Goal: Task Accomplishment & Management: Complete application form

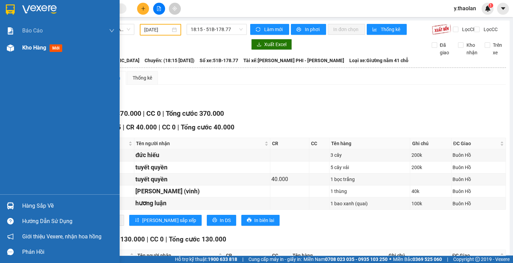
scroll to position [383, 0]
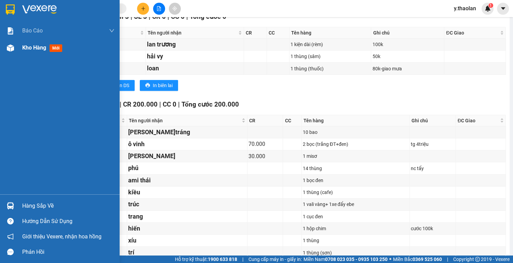
click at [44, 45] on span "Kho hàng" at bounding box center [34, 47] width 24 height 6
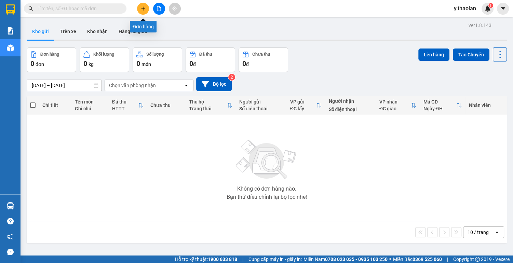
click at [142, 12] on button at bounding box center [143, 9] width 12 height 12
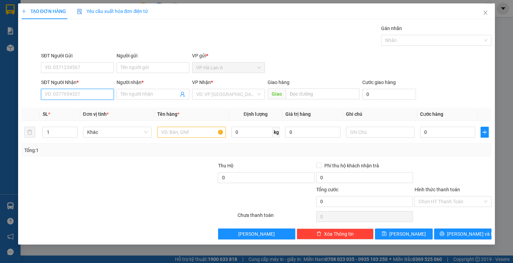
click at [101, 96] on input "SĐT Người Nhận *" at bounding box center [77, 94] width 73 height 11
type input "0903839082"
click at [127, 93] on input "Người nhận *" at bounding box center [150, 95] width 58 height 8
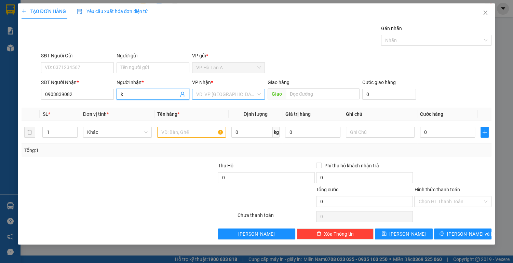
type input "k"
click at [235, 95] on input "search" at bounding box center [226, 94] width 60 height 10
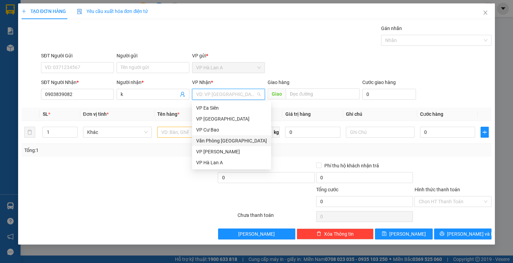
click at [233, 139] on div "Văn Phòng [GEOGRAPHIC_DATA]" at bounding box center [231, 141] width 71 height 8
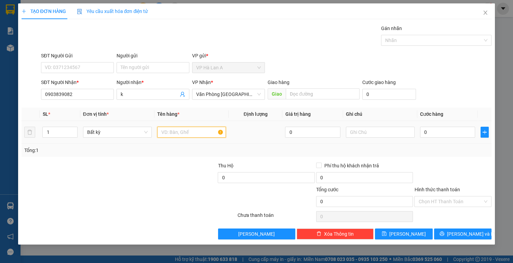
click at [180, 132] on input "text" at bounding box center [191, 132] width 69 height 11
type input "1 gói thiệp"
click at [384, 135] on input "text" at bounding box center [380, 132] width 69 height 11
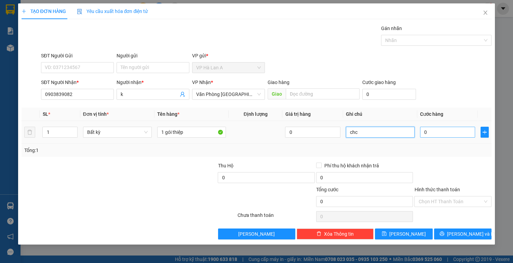
type input "chc"
click at [448, 133] on input "0" at bounding box center [447, 132] width 55 height 11
type input "2"
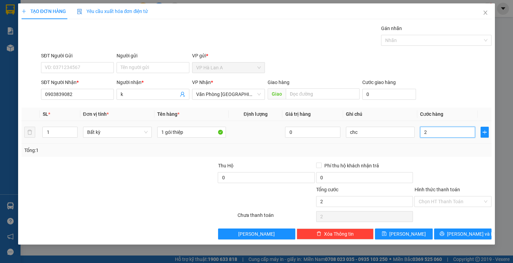
type input "20"
type input "20.000"
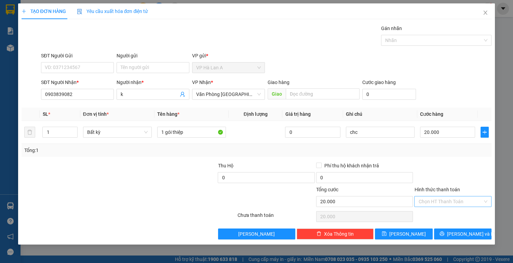
click at [445, 197] on input "Hình thức thanh toán" at bounding box center [450, 201] width 64 height 10
click at [440, 216] on div "Tại văn phòng" at bounding box center [452, 215] width 69 height 8
type input "0"
click at [407, 243] on div "TẠO ĐƠN HÀNG Yêu cầu xuất hóa đơn điện tử Transit Pickup Surcharge Ids Transit …" at bounding box center [256, 123] width 477 height 241
click at [410, 233] on span "[PERSON_NAME]" at bounding box center [407, 234] width 37 height 8
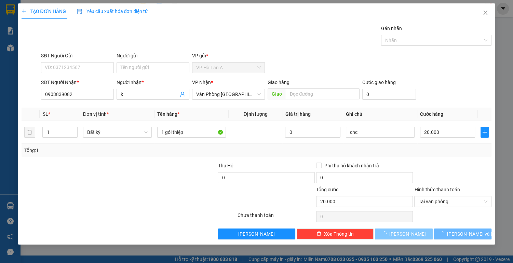
type input "0"
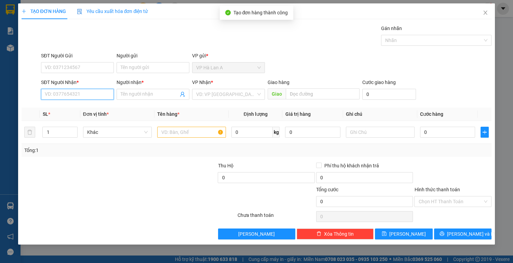
click at [96, 95] on input "SĐT Người Nhận *" at bounding box center [77, 94] width 73 height 11
type input "0961067616"
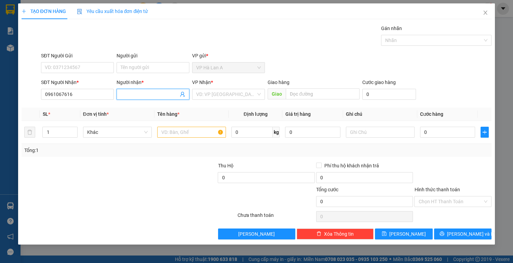
click at [124, 94] on input "Người nhận *" at bounding box center [150, 95] width 58 height 8
type input "luân"
click at [231, 97] on input "search" at bounding box center [226, 94] width 60 height 10
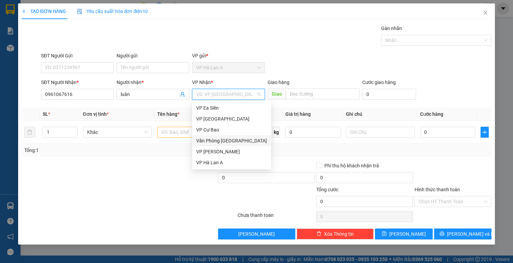
click at [217, 141] on div "Văn Phòng [GEOGRAPHIC_DATA]" at bounding box center [231, 141] width 71 height 8
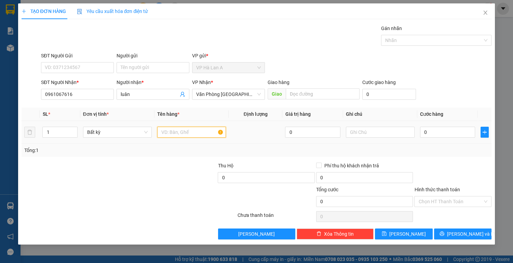
click at [189, 133] on input "text" at bounding box center [191, 132] width 69 height 11
type input "1 thùng"
click at [433, 131] on input "0" at bounding box center [447, 132] width 55 height 11
type input "6"
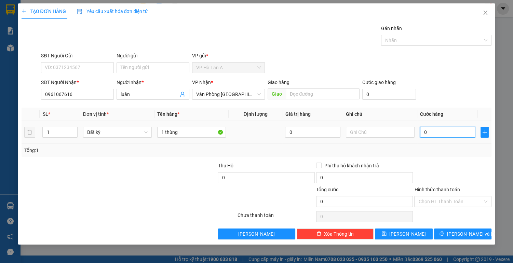
type input "6"
type input "60"
type input "60.000"
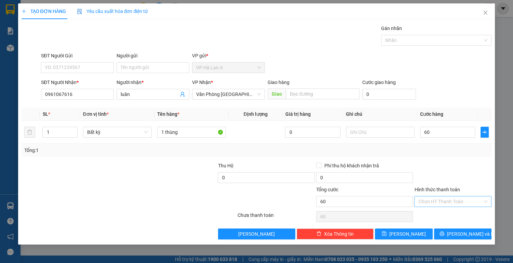
type input "60.000"
click at [435, 201] on input "Hình thức thanh toán" at bounding box center [450, 201] width 64 height 10
click at [431, 214] on div "Tại văn phòng" at bounding box center [452, 215] width 69 height 8
type input "0"
drag, startPoint x: 422, startPoint y: 232, endPoint x: 404, endPoint y: 224, distance: 19.6
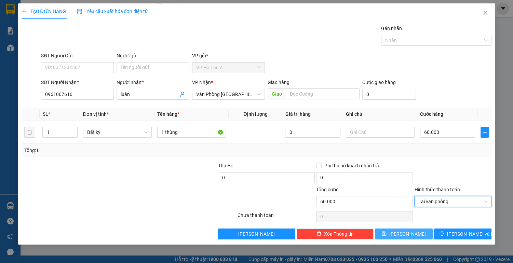
click at [422, 231] on button "[PERSON_NAME]" at bounding box center [403, 234] width 57 height 11
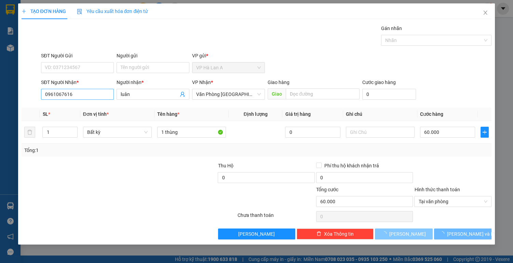
type input "0"
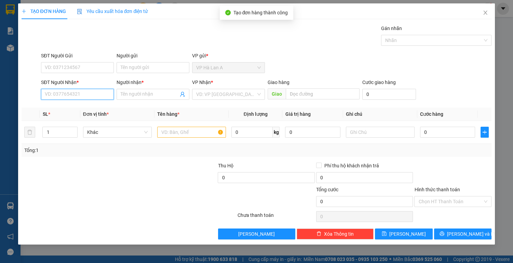
click at [77, 93] on input "SĐT Người Nhận *" at bounding box center [77, 94] width 73 height 11
click at [82, 106] on div "0789337337 - bích" at bounding box center [77, 108] width 65 height 8
type input "0789337337"
type input "bích"
type input "0789337337"
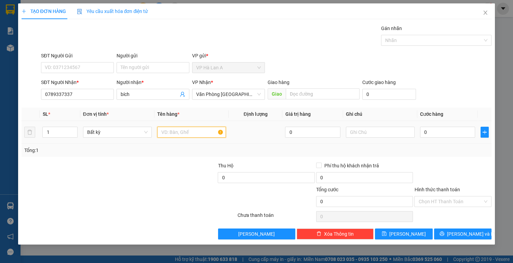
click at [175, 133] on input "text" at bounding box center [191, 132] width 69 height 11
type input "1 bịch đen"
click at [435, 128] on input "0" at bounding box center [447, 132] width 55 height 11
type input "3"
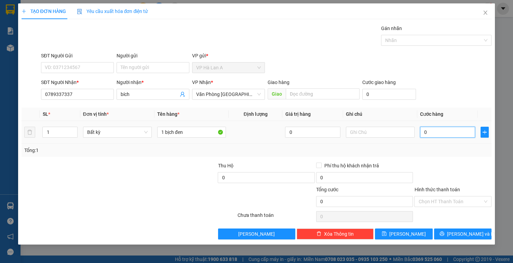
type input "3"
type input "30"
type input "30.000"
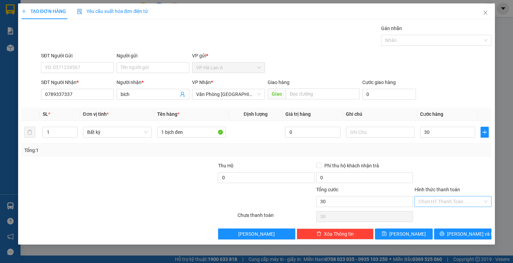
type input "30.000"
click at [438, 200] on input "Hình thức thanh toán" at bounding box center [450, 201] width 64 height 10
click at [436, 214] on div "Tại văn phòng" at bounding box center [452, 215] width 69 height 8
type input "0"
click at [420, 230] on button "[PERSON_NAME]" at bounding box center [403, 234] width 57 height 11
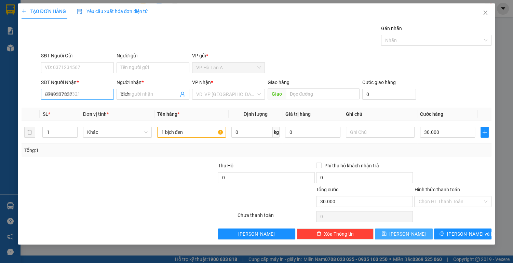
type input "0"
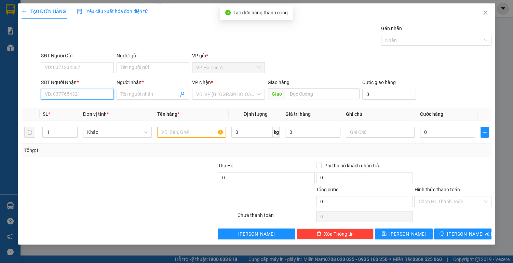
click at [93, 92] on input "SĐT Người Nhận *" at bounding box center [77, 94] width 73 height 11
click at [75, 110] on div "0976761366 - tuyết" at bounding box center [77, 108] width 65 height 8
type input "0976761366"
type input "tuyết"
type input "0976761366"
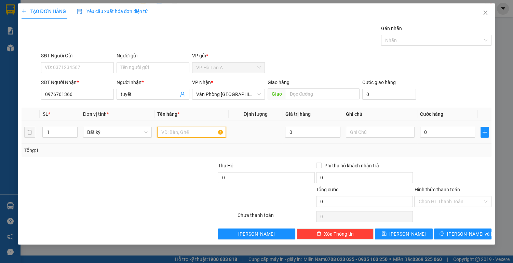
click at [166, 130] on input "text" at bounding box center [191, 132] width 69 height 11
type input "2 bao 52kg"
click at [393, 135] on input "text" at bounding box center [380, 132] width 69 height 11
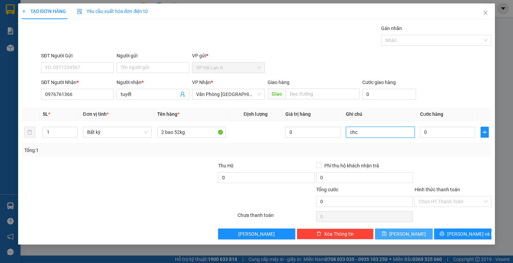
type input "chc"
click at [406, 233] on span "[PERSON_NAME]" at bounding box center [407, 234] width 37 height 8
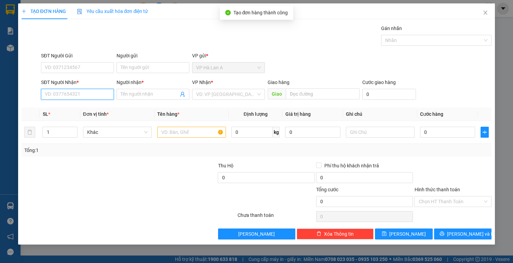
click at [86, 94] on input "SĐT Người Nhận *" at bounding box center [77, 94] width 73 height 11
click at [72, 110] on div "0362359817 - nga" at bounding box center [77, 108] width 65 height 8
type input "0362359817"
type input "nga"
type input "0362359817"
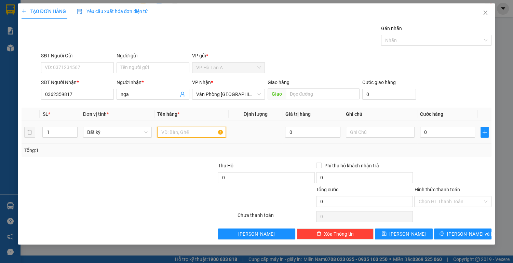
click at [178, 133] on input "text" at bounding box center [191, 132] width 69 height 11
type input "1 thùng"
click at [446, 132] on input "0" at bounding box center [447, 132] width 55 height 11
type input "8"
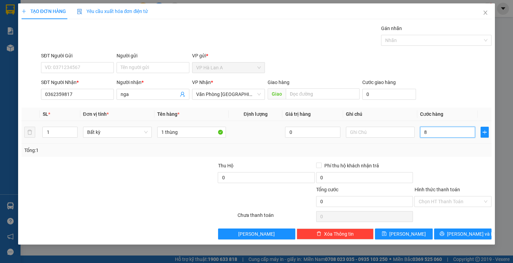
type input "8"
type input "80"
type input "80.000"
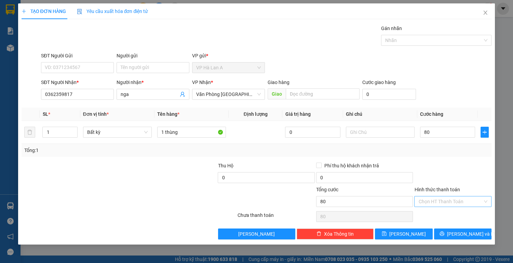
type input "80.000"
click at [446, 202] on input "Hình thức thanh toán" at bounding box center [450, 201] width 64 height 10
click at [436, 216] on div "Tại văn phòng" at bounding box center [452, 215] width 69 height 8
type input "0"
click at [411, 234] on span "[PERSON_NAME]" at bounding box center [407, 234] width 37 height 8
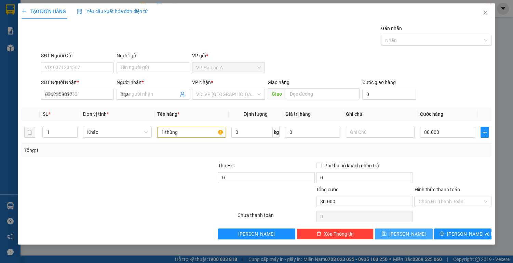
type input "0"
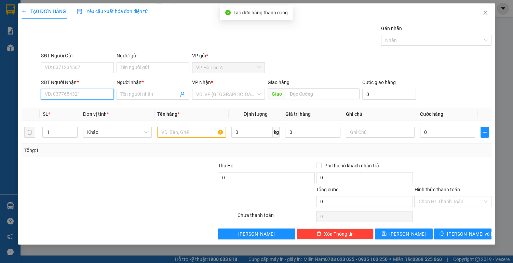
click at [91, 94] on input "SĐT Người Nhận *" at bounding box center [77, 94] width 73 height 11
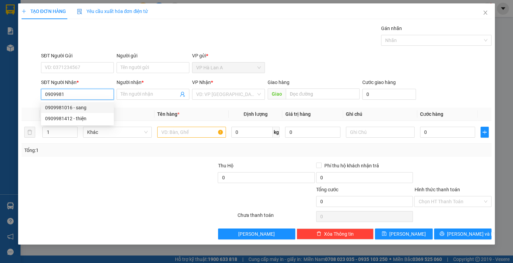
click at [77, 108] on div "0909981016 - sang" at bounding box center [77, 108] width 65 height 8
type input "0909981016"
type input "sang"
type input "0909981016"
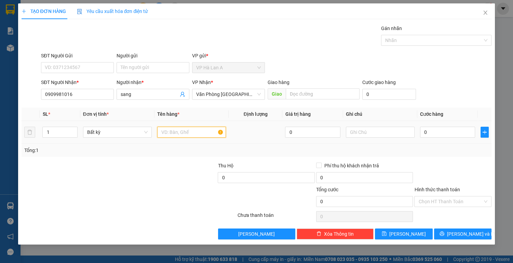
click at [187, 134] on input "text" at bounding box center [191, 132] width 69 height 11
type input "1 thùng"
click at [435, 133] on input "0" at bounding box center [447, 132] width 55 height 11
type input "6"
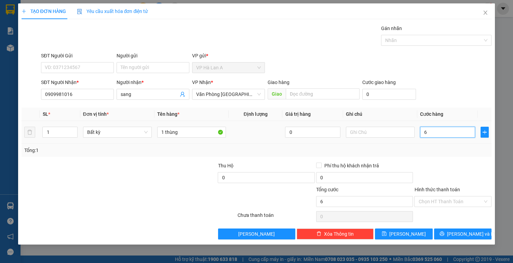
type input "6"
type input "60"
type input "60.000"
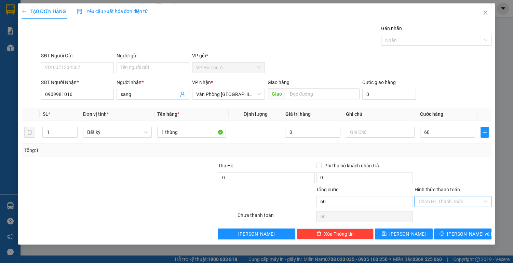
type input "60.000"
click at [442, 201] on input "Hình thức thanh toán" at bounding box center [450, 201] width 64 height 10
click at [439, 215] on div "Tại văn phòng" at bounding box center [452, 215] width 69 height 8
type input "0"
click at [421, 235] on button "[PERSON_NAME]" at bounding box center [403, 234] width 57 height 11
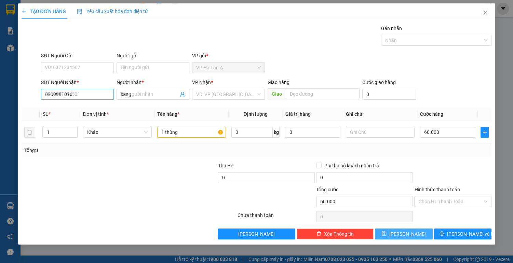
type input "0"
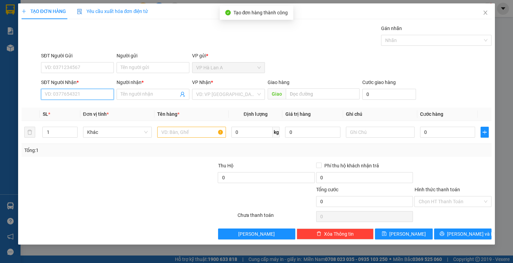
click at [94, 94] on input "SĐT Người Nhận *" at bounding box center [77, 94] width 73 height 11
click at [55, 94] on input "0919734356" at bounding box center [77, 94] width 73 height 11
type input "0918734356"
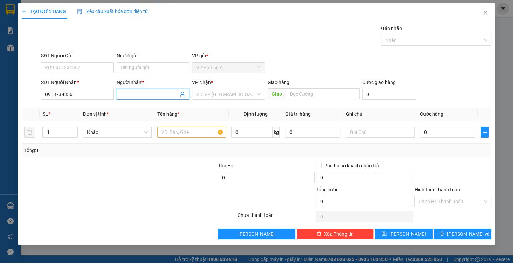
click at [136, 95] on input "Người nhận *" at bounding box center [150, 95] width 58 height 8
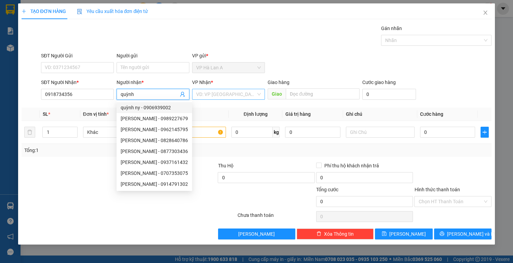
type input "quỳnh"
click at [224, 93] on input "search" at bounding box center [226, 94] width 60 height 10
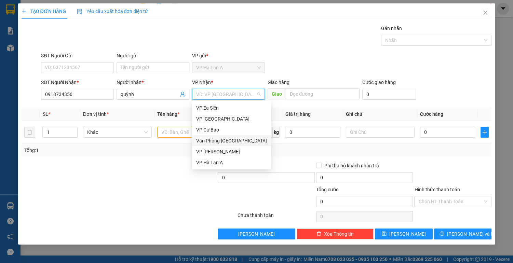
click at [230, 140] on div "Văn Phòng [GEOGRAPHIC_DATA]" at bounding box center [231, 141] width 71 height 8
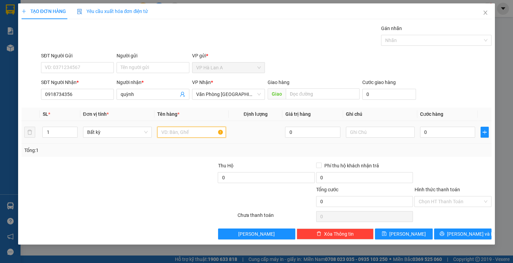
click at [204, 131] on input "text" at bounding box center [191, 132] width 69 height 11
type input "1 thùng"
click at [435, 132] on input "0" at bounding box center [447, 132] width 55 height 11
type input "6"
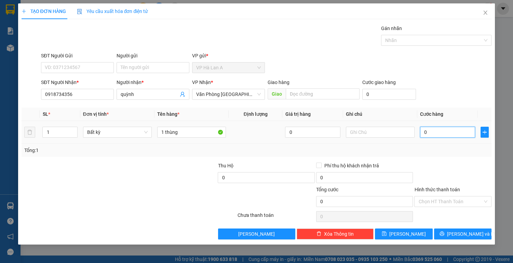
type input "6"
type input "60"
type input "60.000"
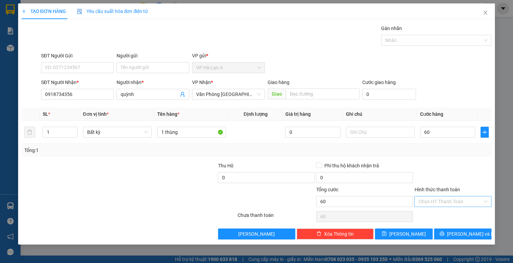
type input "60.000"
click at [442, 200] on input "Hình thức thanh toán" at bounding box center [450, 201] width 64 height 10
click at [443, 212] on div "Tại văn phòng" at bounding box center [452, 215] width 69 height 8
type input "0"
click at [416, 231] on button "[PERSON_NAME]" at bounding box center [403, 234] width 57 height 11
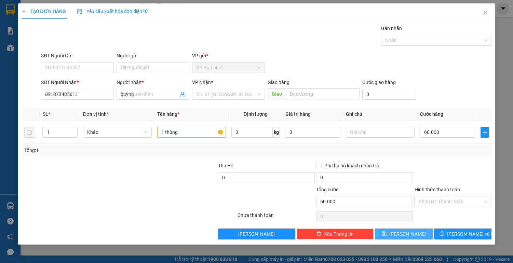
type input "0"
